Goal: Transaction & Acquisition: Subscribe to service/newsletter

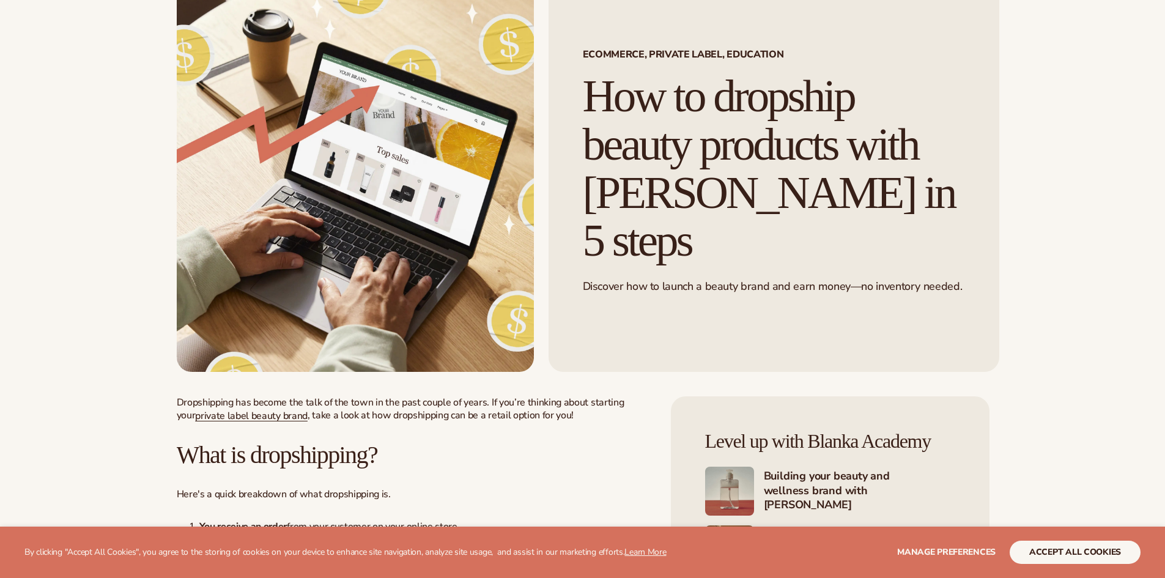
scroll to position [184, 0]
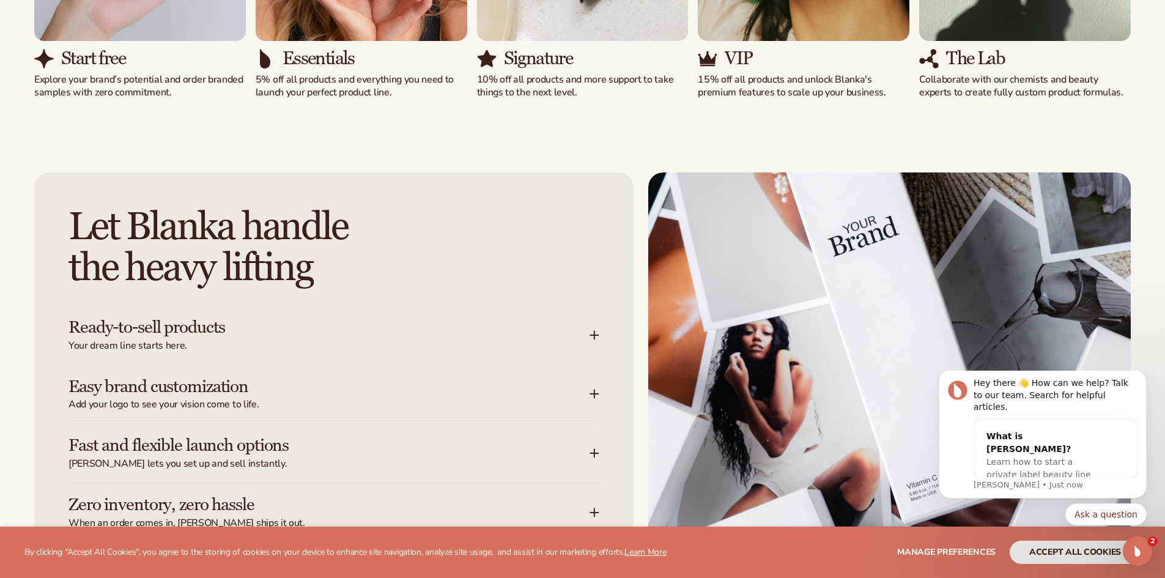
scroll to position [1468, 0]
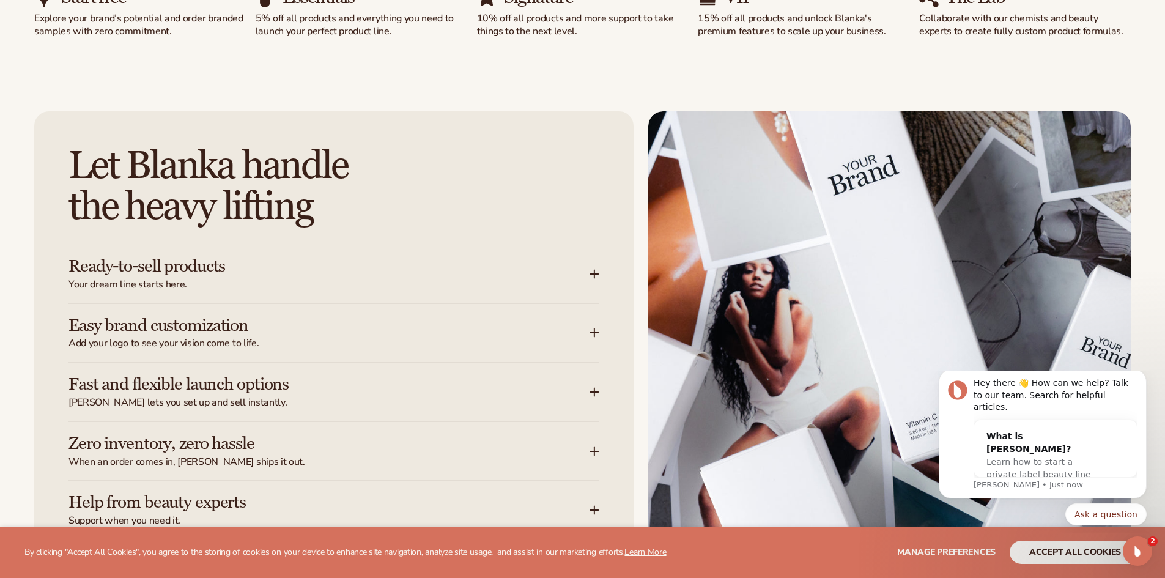
click at [594, 269] on icon at bounding box center [595, 274] width 10 height 10
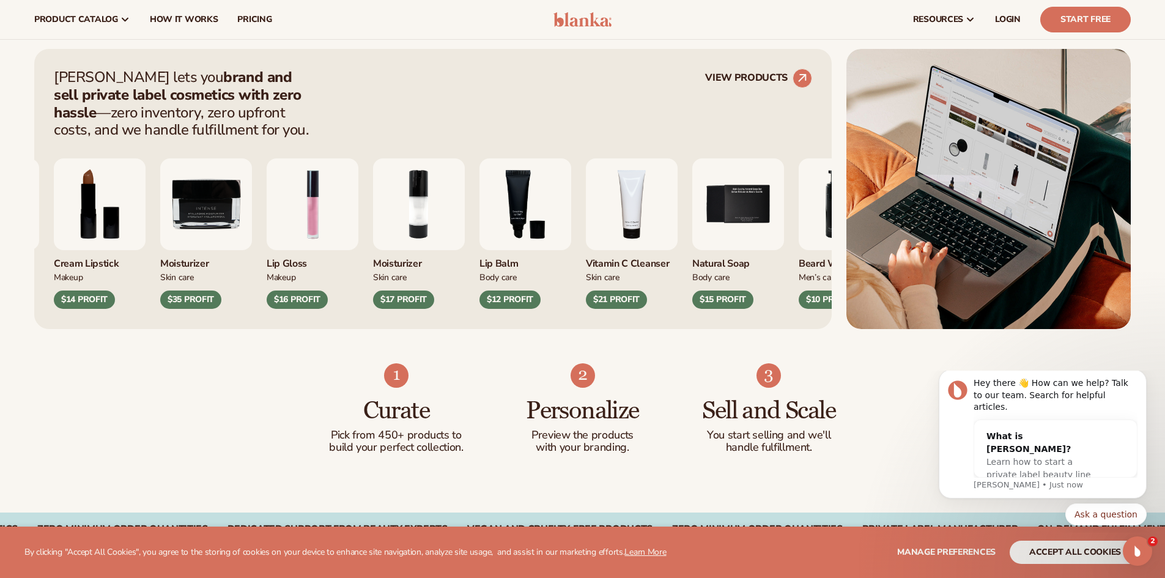
scroll to position [428, 0]
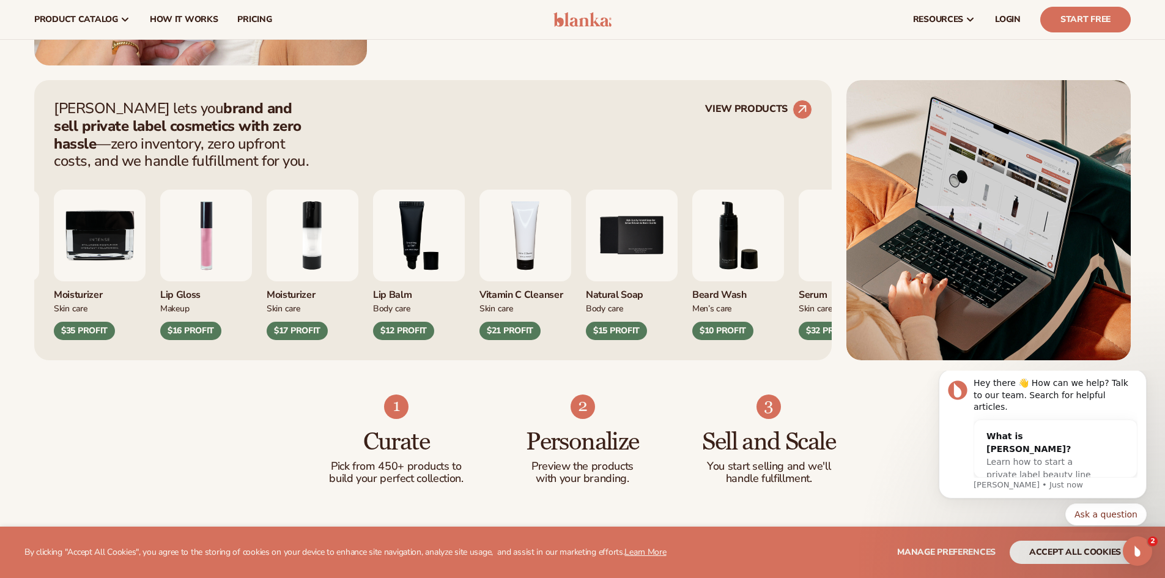
click at [530, 240] on img "4 / 9" at bounding box center [526, 236] width 92 height 92
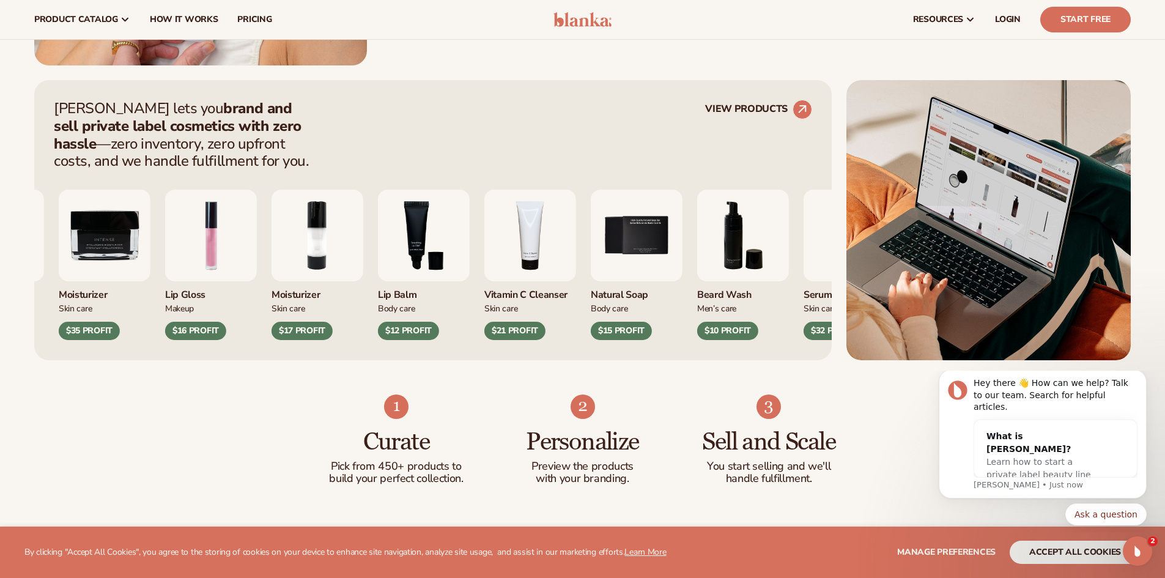
click at [728, 332] on div "$10 PROFIT" at bounding box center [727, 331] width 61 height 18
click at [802, 102] on circle at bounding box center [802, 109] width 27 height 27
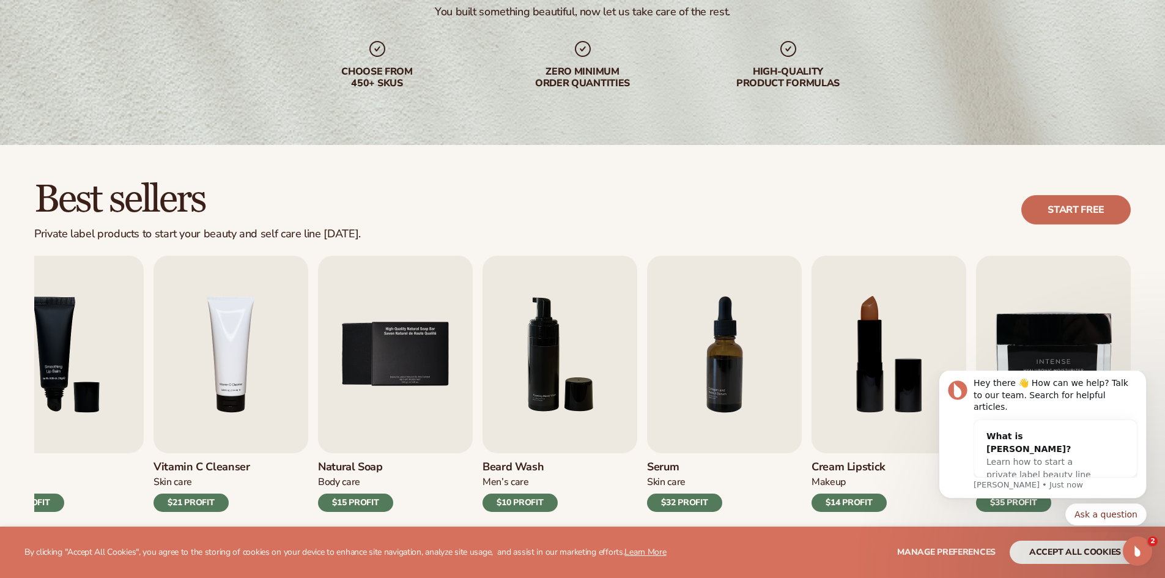
click at [1092, 213] on link "Start free" at bounding box center [1076, 209] width 109 height 29
